Goal: Navigation & Orientation: Find specific page/section

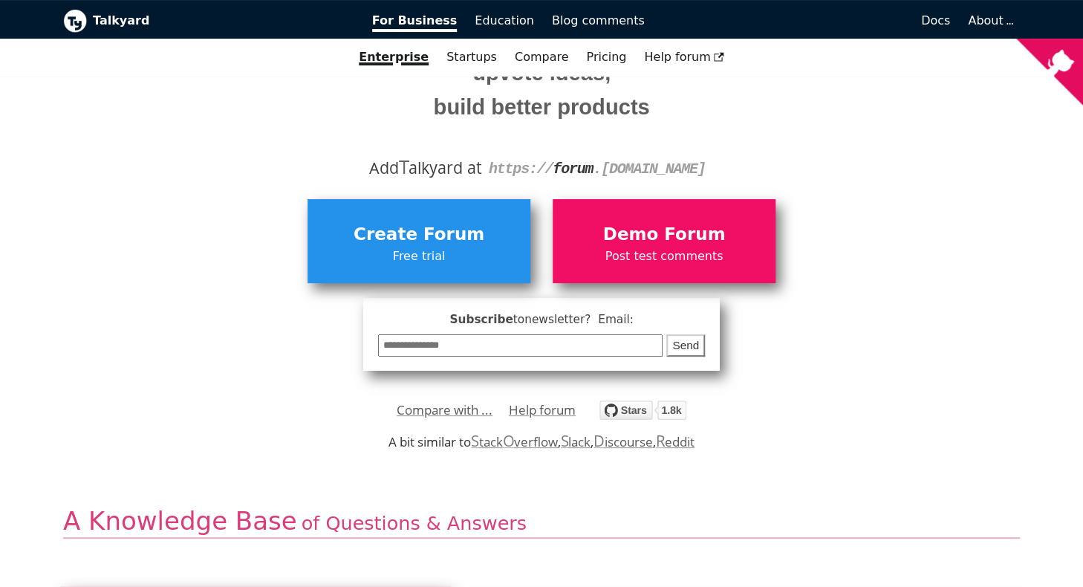
scroll to position [223, 0]
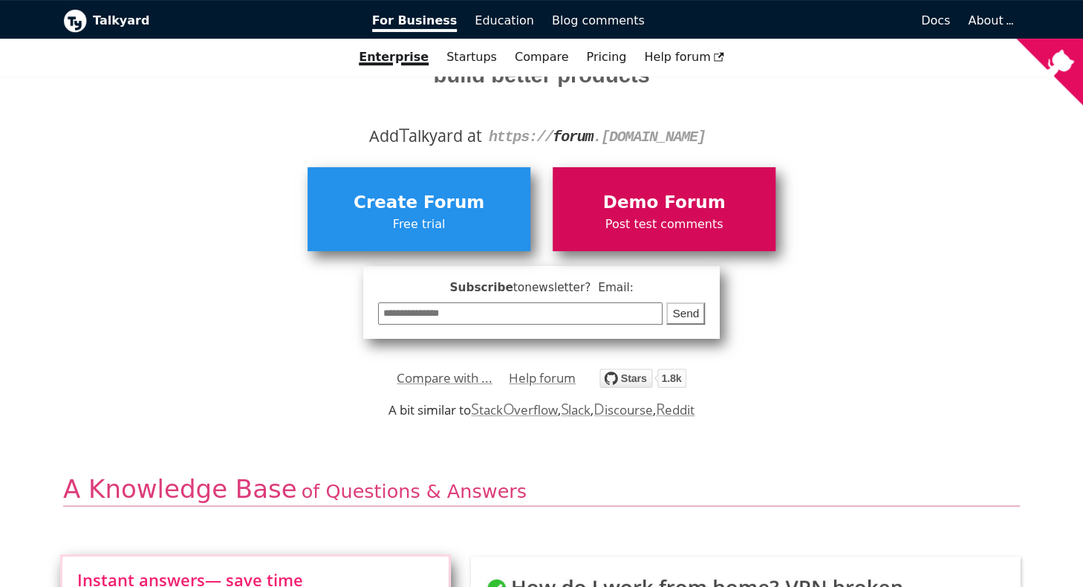
click at [660, 208] on span "Demo Forum" at bounding box center [664, 203] width 208 height 28
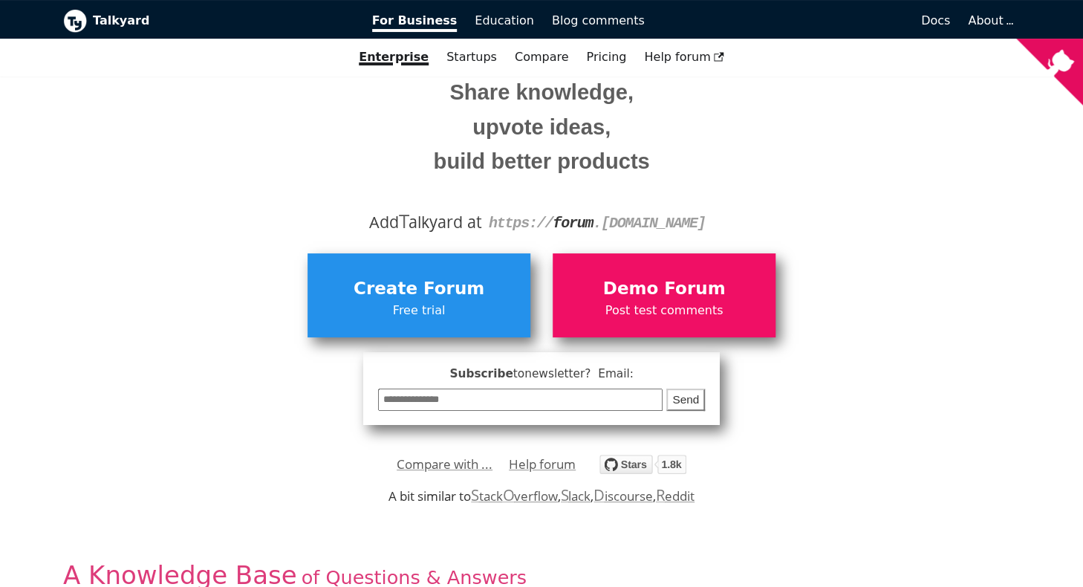
scroll to position [0, 0]
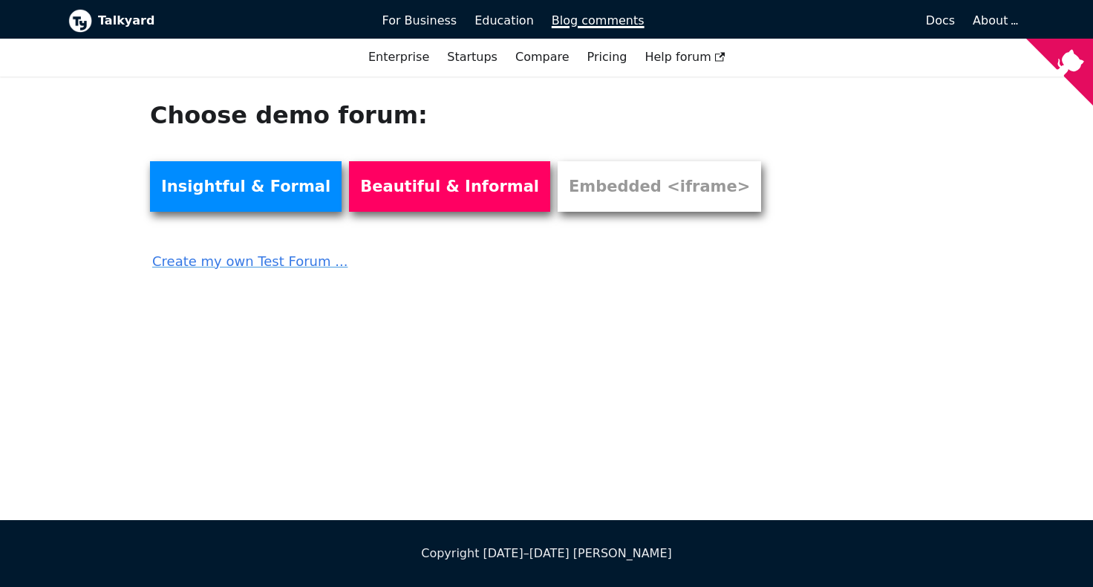
click at [587, 16] on span "Blog comments" at bounding box center [598, 20] width 93 height 14
click at [604, 13] on span "Blog comments" at bounding box center [598, 20] width 93 height 14
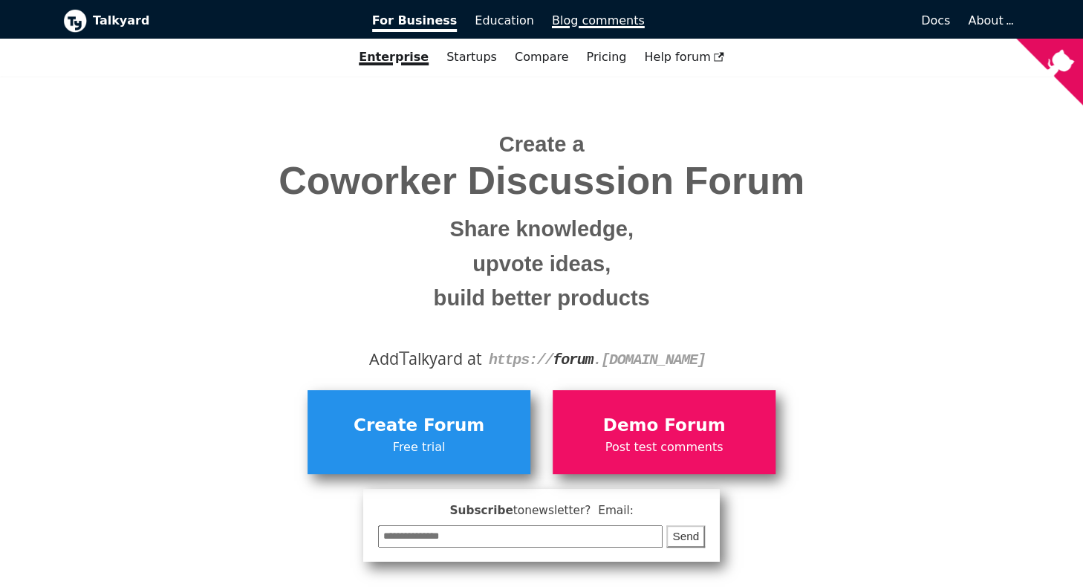
click at [614, 16] on span "Blog comments" at bounding box center [598, 20] width 93 height 14
